Goal: Information Seeking & Learning: Understand process/instructions

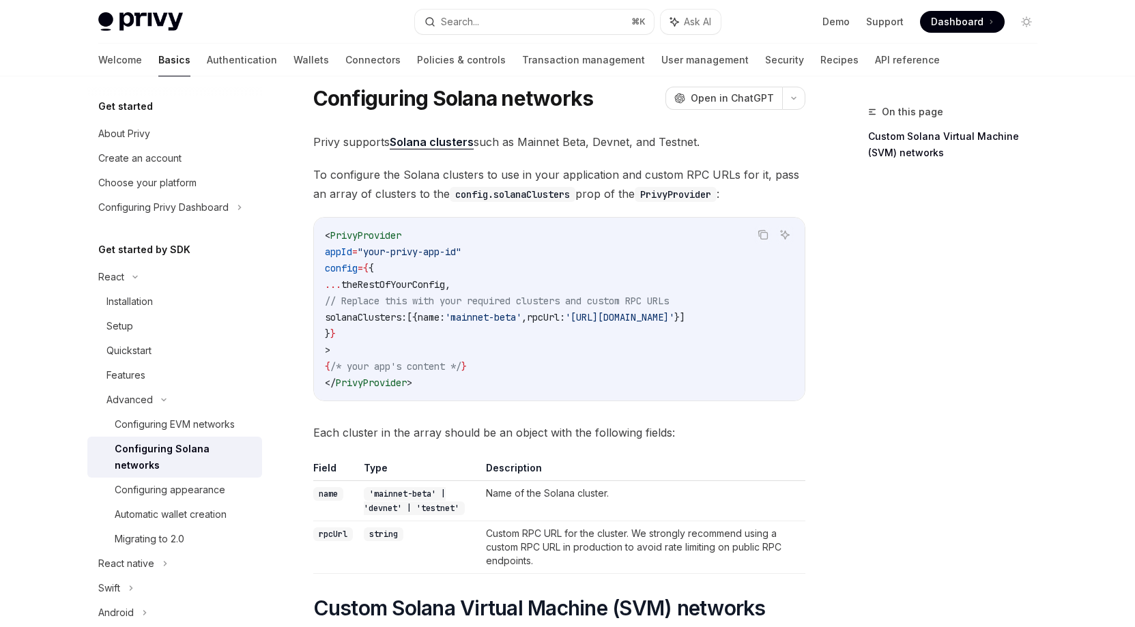
scroll to position [40, 0]
click at [394, 313] on span "solanaClusters:" at bounding box center [366, 316] width 82 height 12
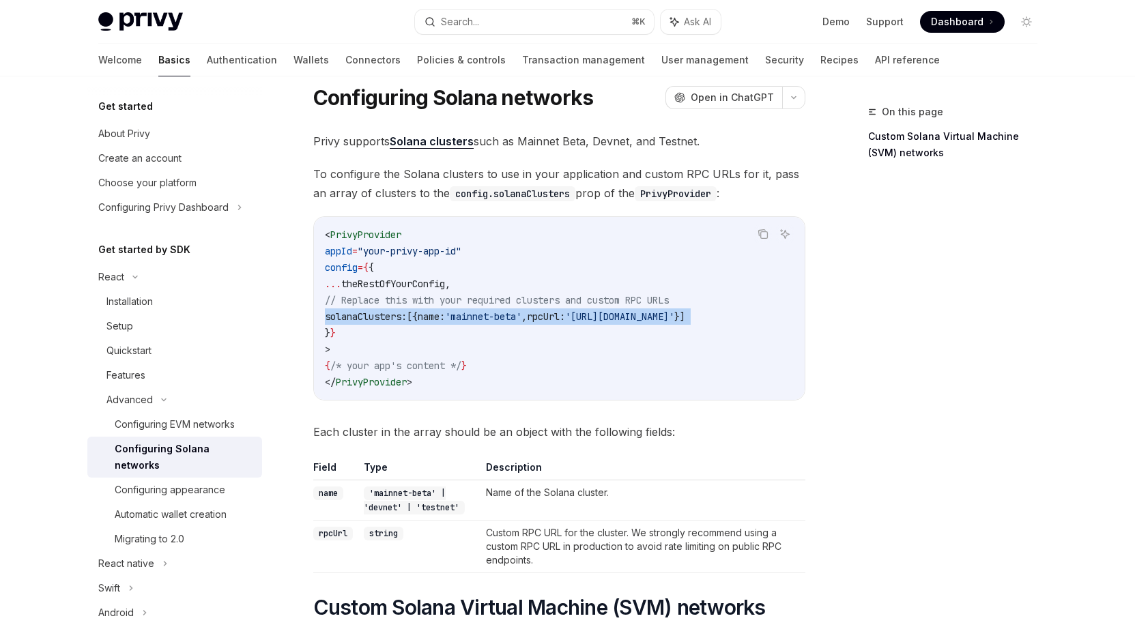
copy code "solanaClusters: [{ name: 'mainnet-beta' , rpcUrl: '[URL][DOMAIN_NAME]' }]"
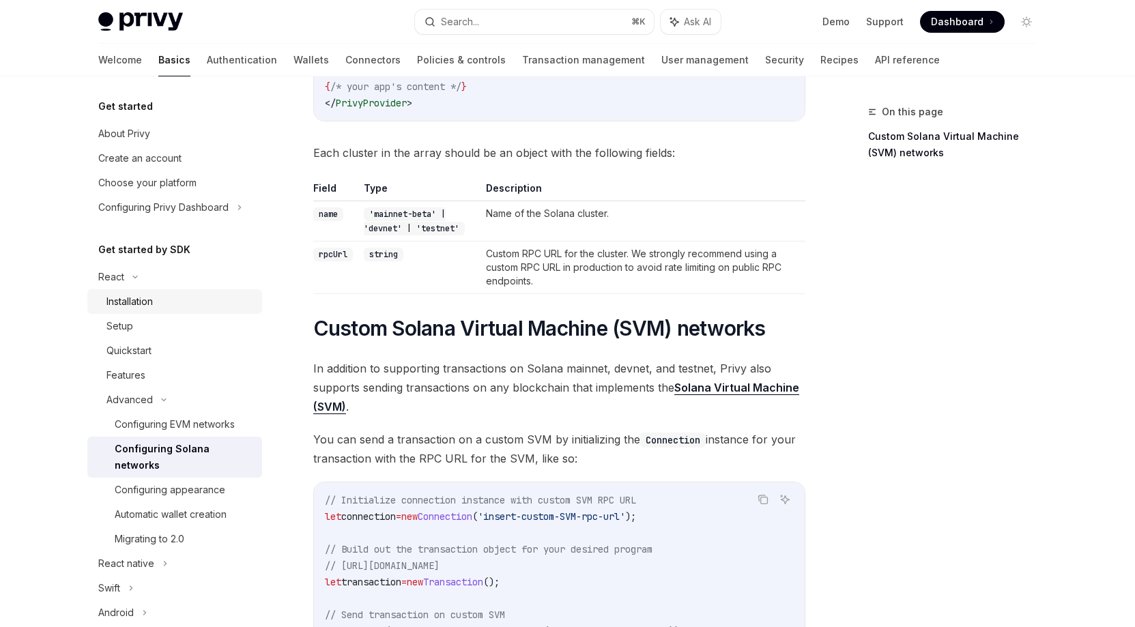
scroll to position [155, 0]
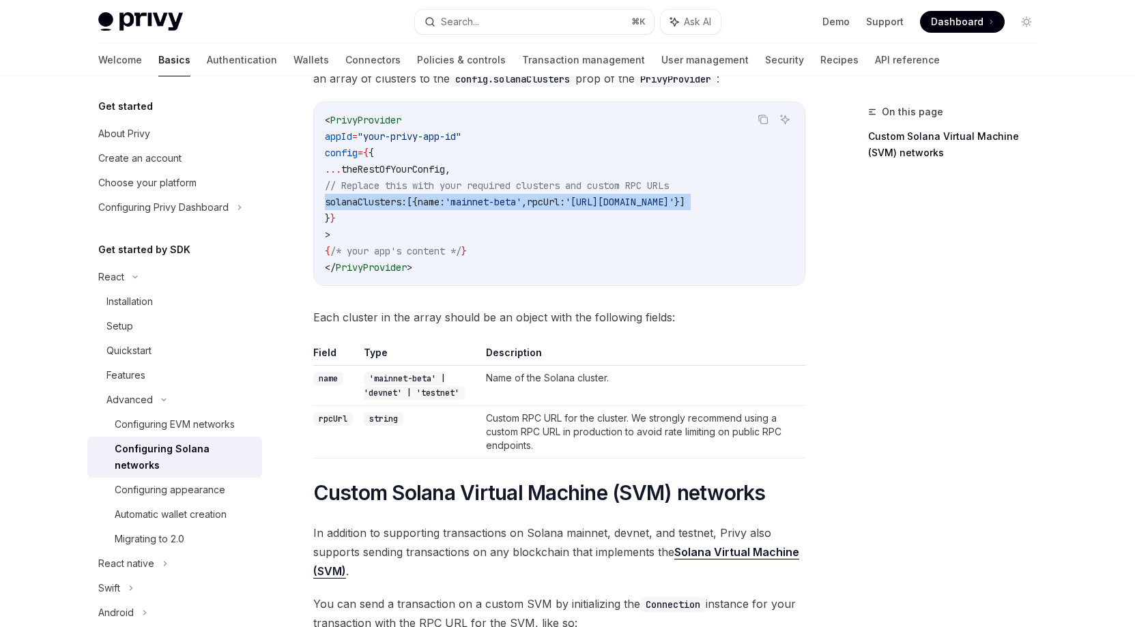
click at [521, 199] on span "'mainnet-beta'" at bounding box center [483, 202] width 76 height 12
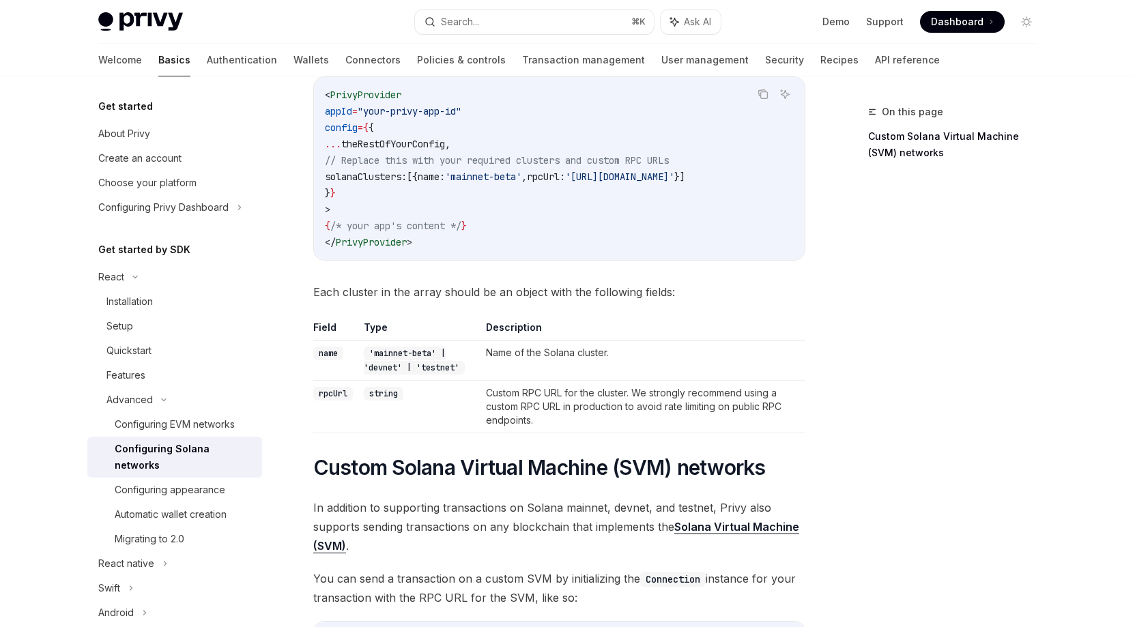
scroll to position [181, 0]
click at [179, 492] on div "Configuring appearance" at bounding box center [170, 490] width 111 height 16
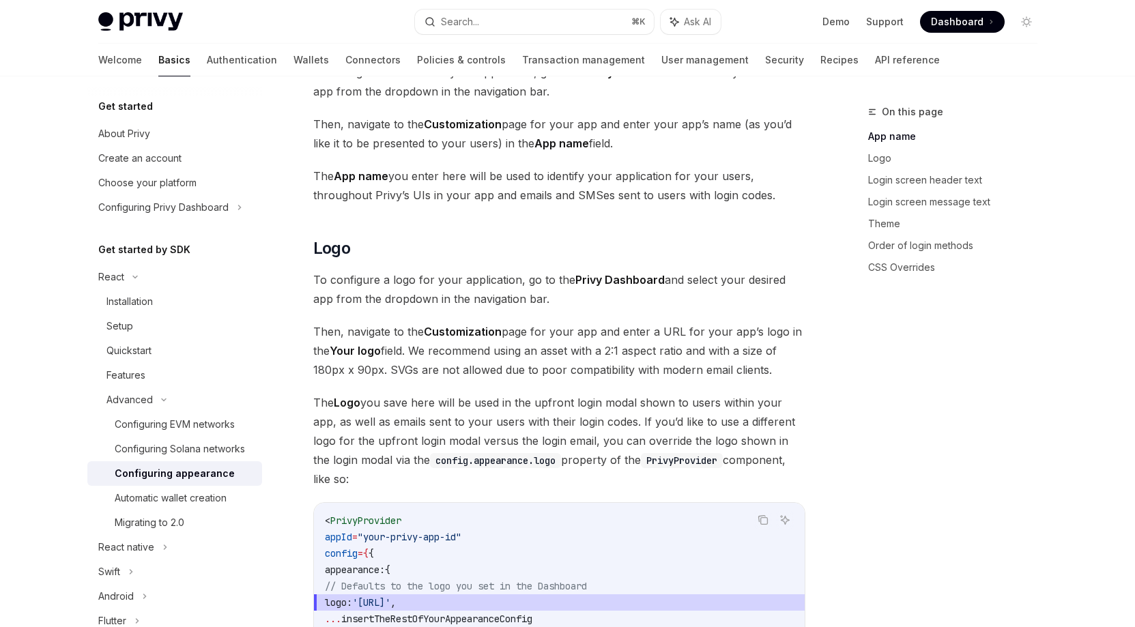
scroll to position [345, 0]
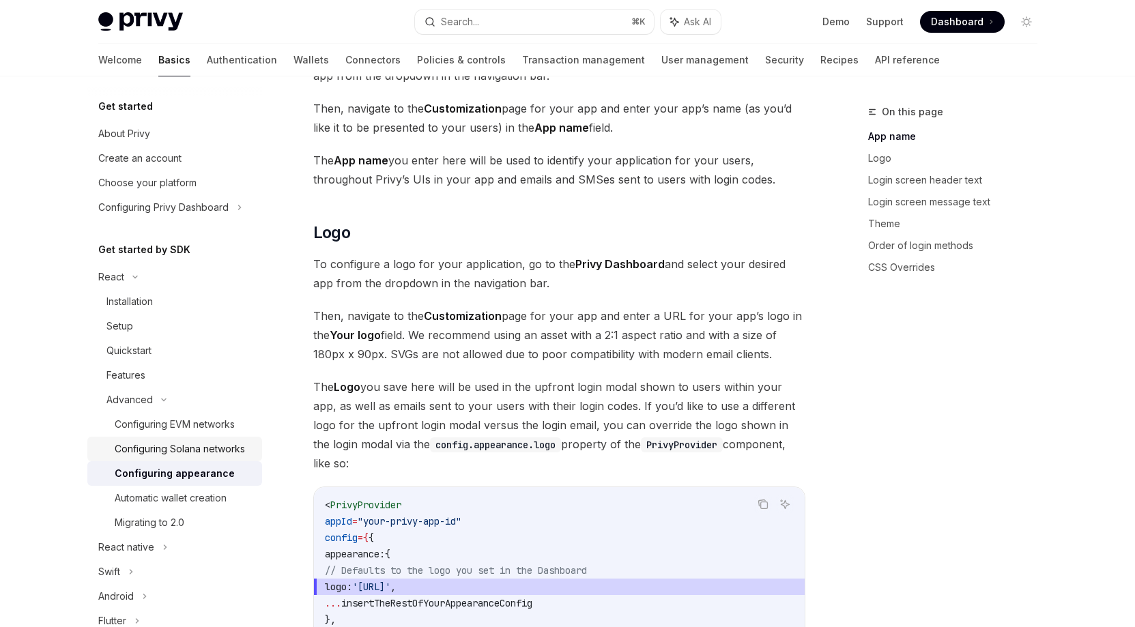
click at [169, 457] on div "Configuring Solana networks" at bounding box center [180, 449] width 130 height 16
type textarea "*"
